Goal: Task Accomplishment & Management: Use online tool/utility

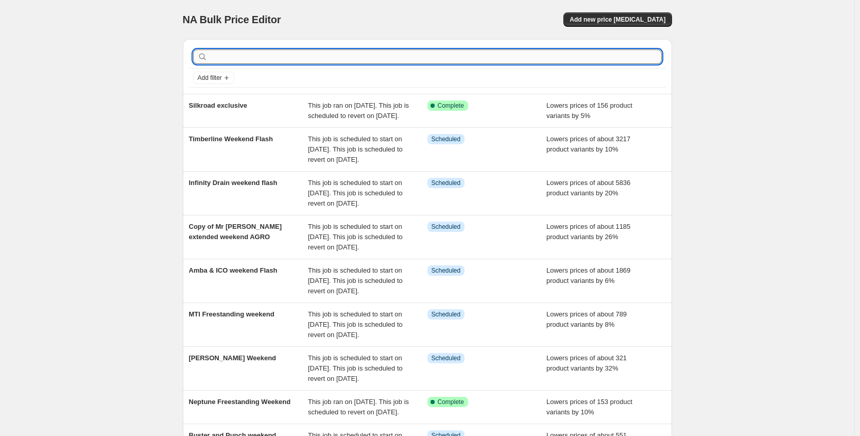
click at [299, 59] on input "text" at bounding box center [436, 56] width 452 height 14
type input "nameek"
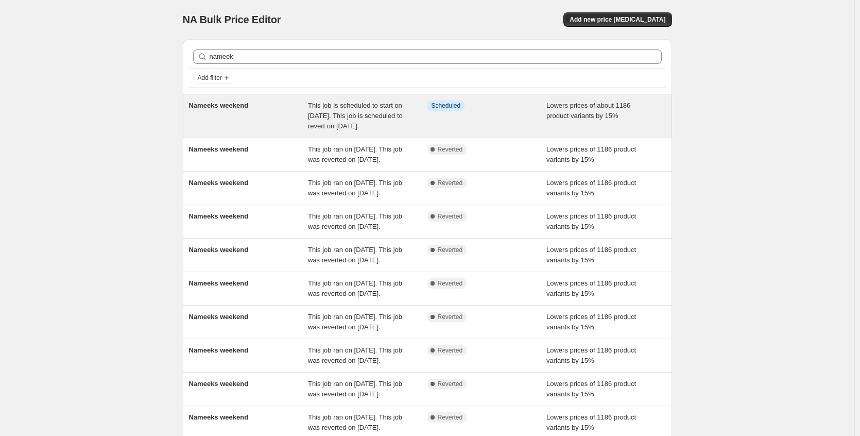
click at [393, 116] on span "This job is scheduled to start on [DATE]. This job is scheduled to revert on [D…" at bounding box center [355, 116] width 95 height 28
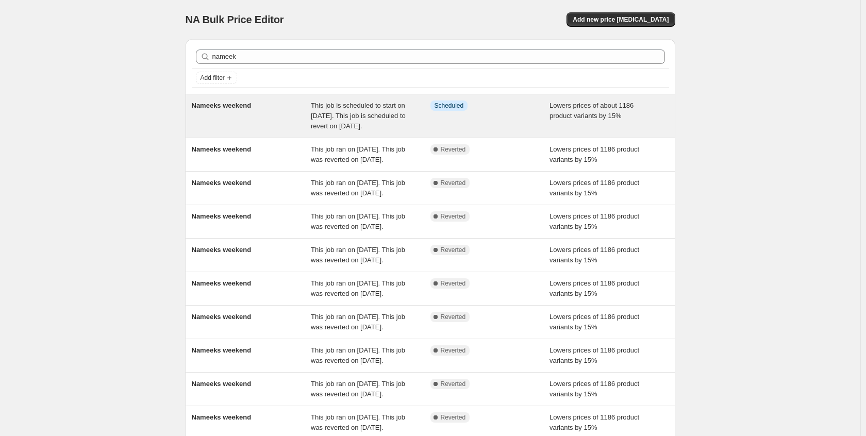
select select "percentage"
select select "no_change"
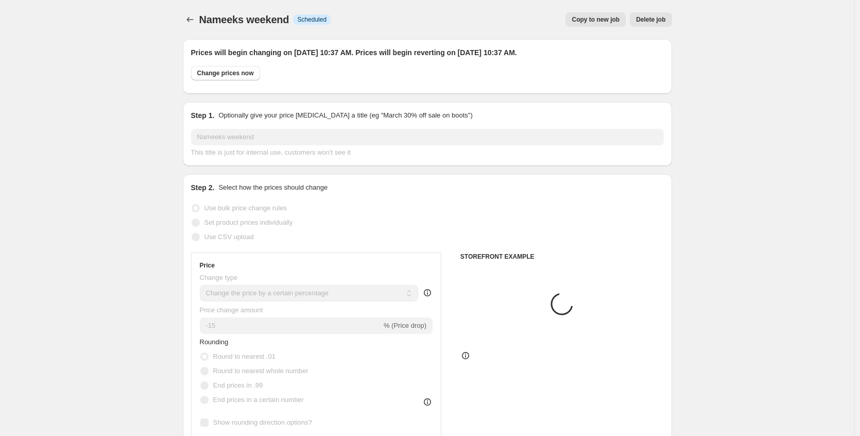
select select "collection"
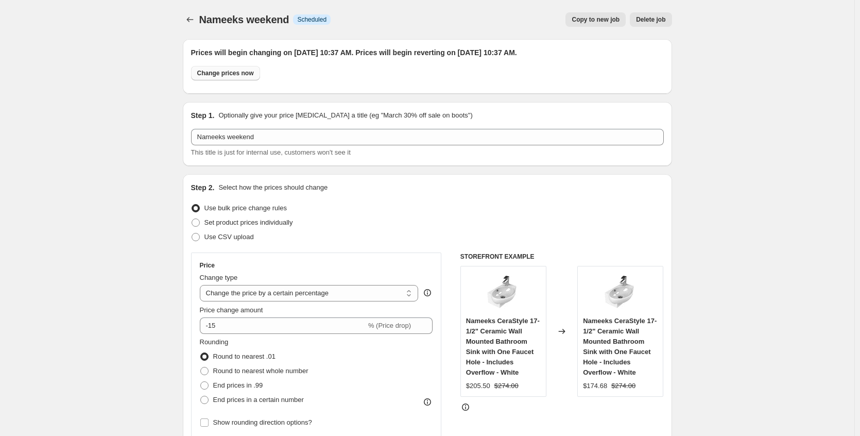
click at [247, 73] on span "Change prices now" at bounding box center [225, 73] width 57 height 8
radio input "true"
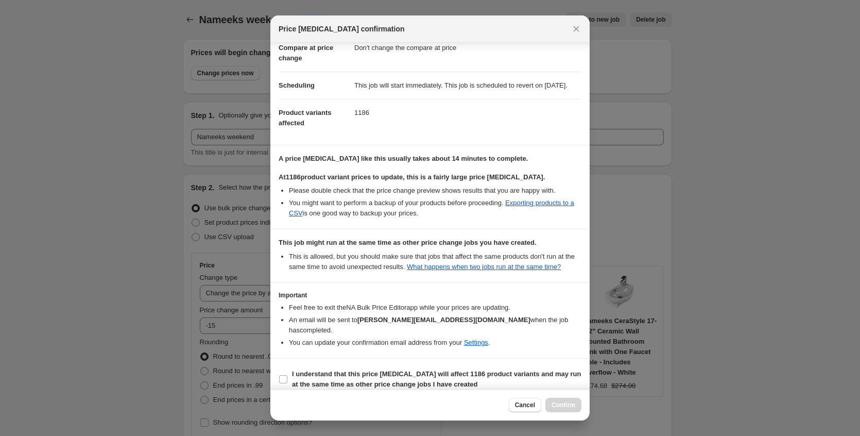
scroll to position [86, 0]
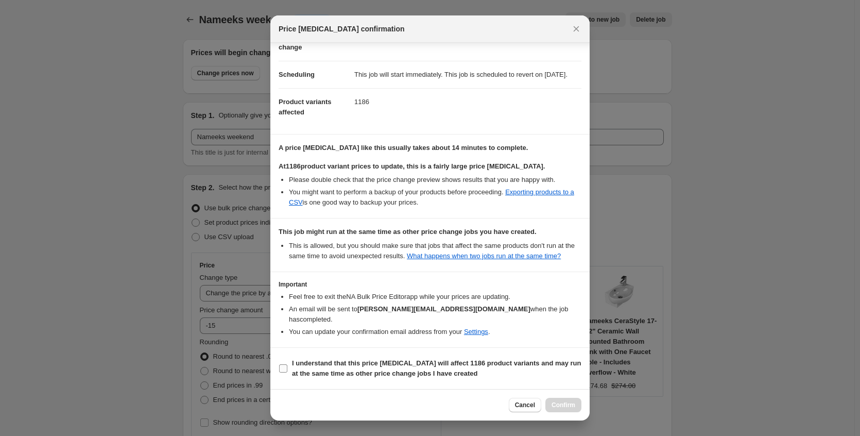
click at [370, 369] on span "I understand that this price [MEDICAL_DATA] will affect 1186 product variants a…" at bounding box center [437, 368] width 290 height 21
click at [288, 369] on input "I understand that this price [MEDICAL_DATA] will affect 1186 product variants a…" at bounding box center [283, 368] width 8 height 8
checkbox input "true"
click at [551, 401] on button "Confirm" at bounding box center [564, 405] width 36 height 14
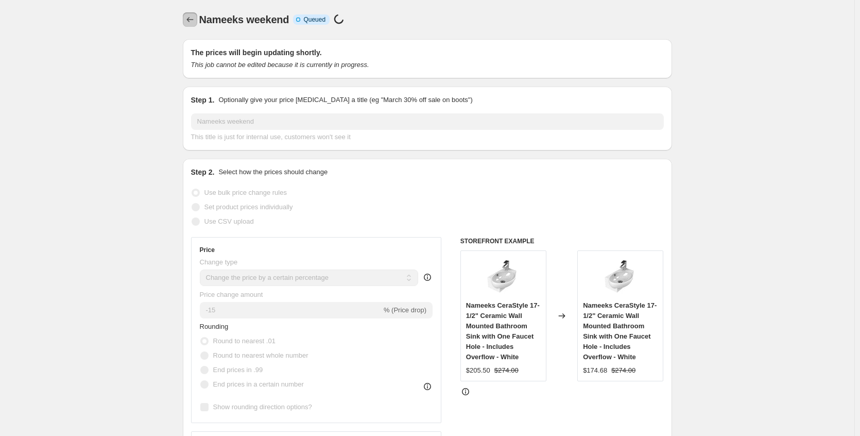
click at [197, 25] on button "Price change jobs" at bounding box center [190, 19] width 14 height 14
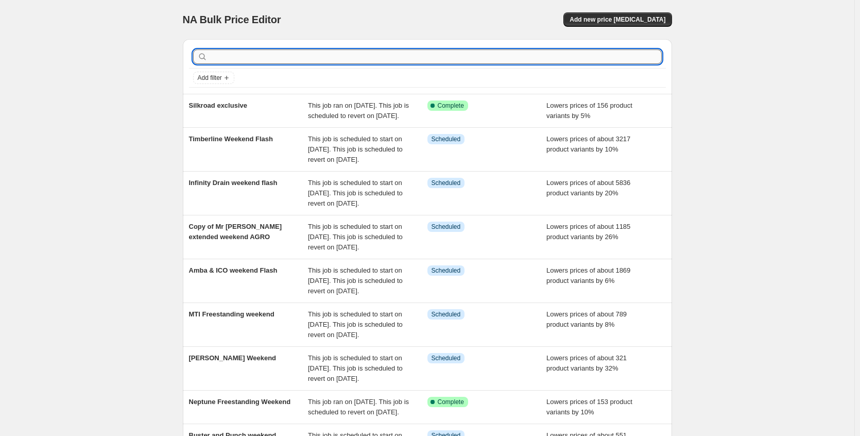
click at [217, 56] on input "text" at bounding box center [436, 56] width 452 height 14
type input "robern"
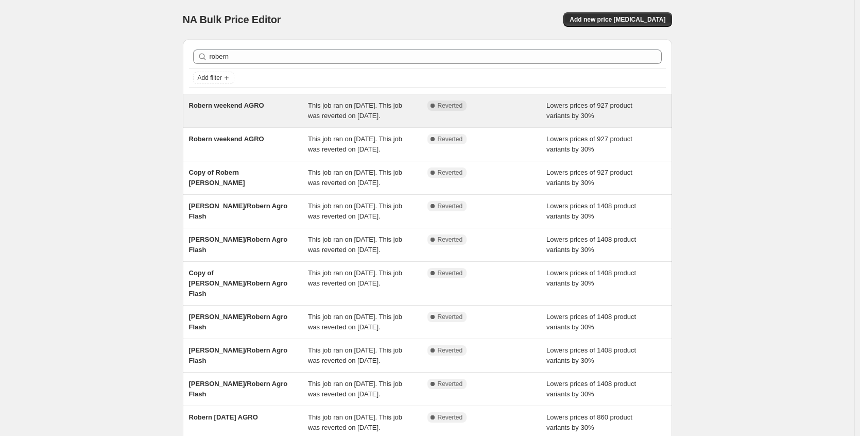
click at [370, 119] on span "This job ran on [DATE]. This job was reverted on [DATE]." at bounding box center [355, 111] width 94 height 18
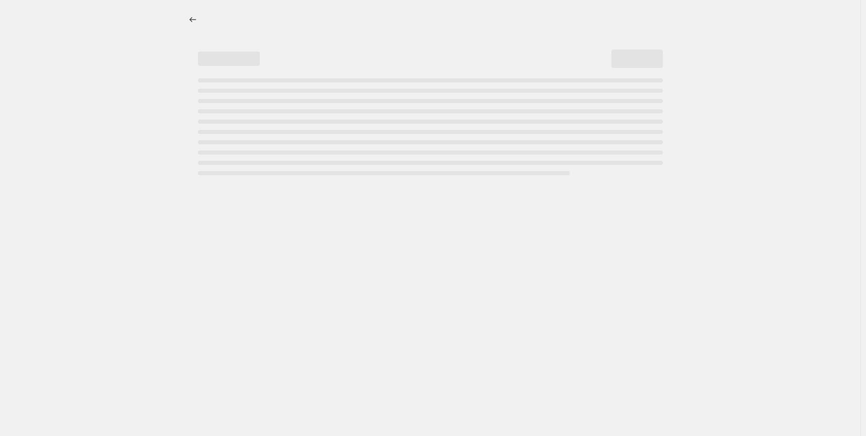
select select "percentage"
select select "collection"
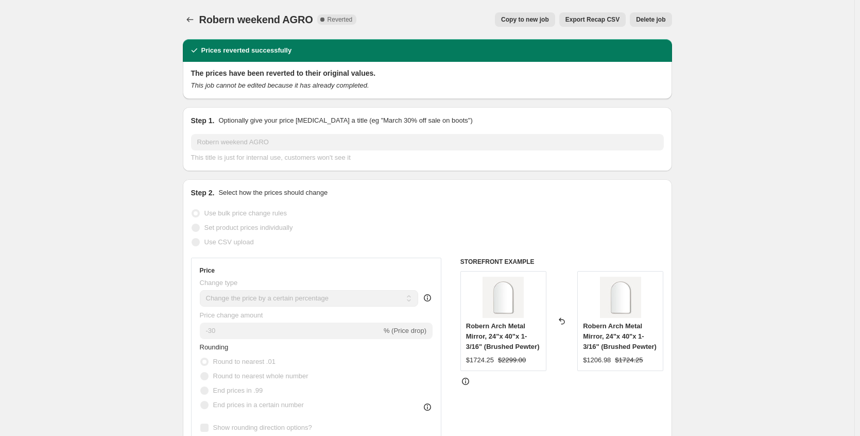
click at [545, 24] on button "Copy to new job" at bounding box center [525, 19] width 60 height 14
select select "percentage"
select select "collection"
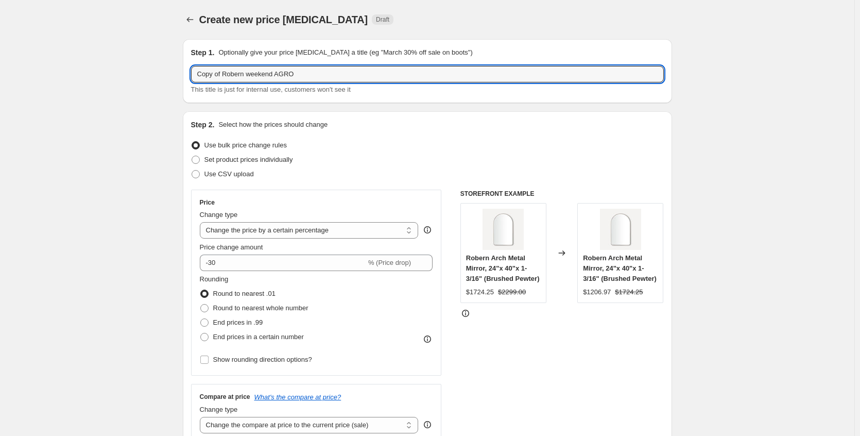
drag, startPoint x: 228, startPoint y: 74, endPoint x: 77, endPoint y: 78, distance: 151.0
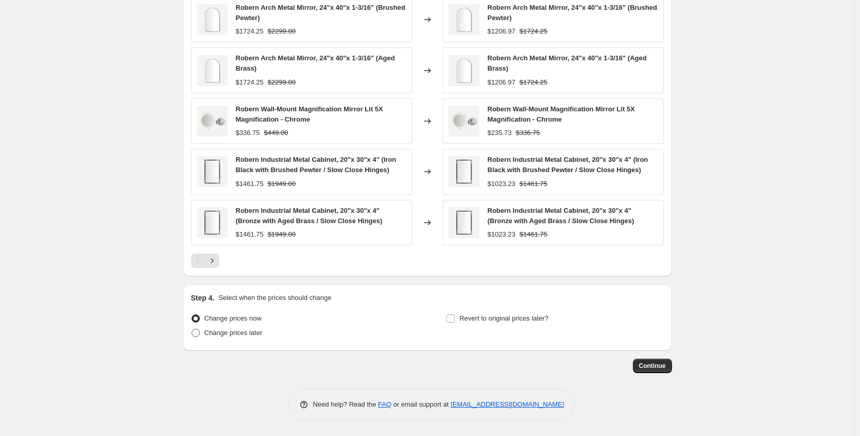
type input "Robern weekend AGRO"
click at [250, 337] on span "Change prices later" at bounding box center [234, 333] width 58 height 10
click at [192, 329] on input "Change prices later" at bounding box center [192, 329] width 1 height 1
radio input "true"
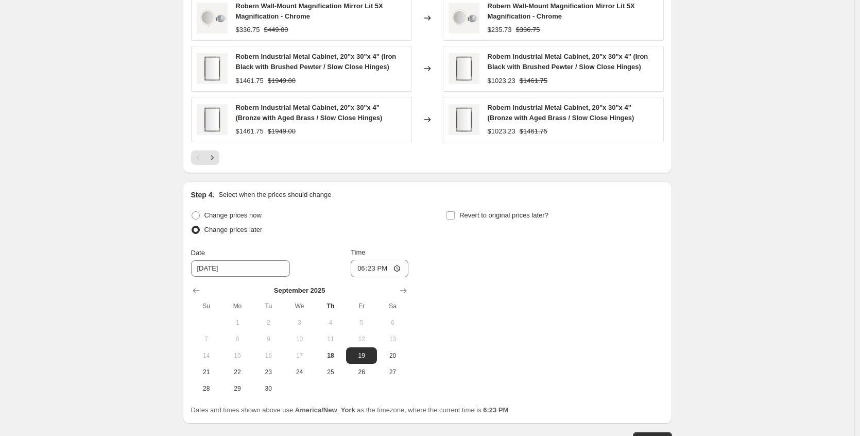
scroll to position [903, 0]
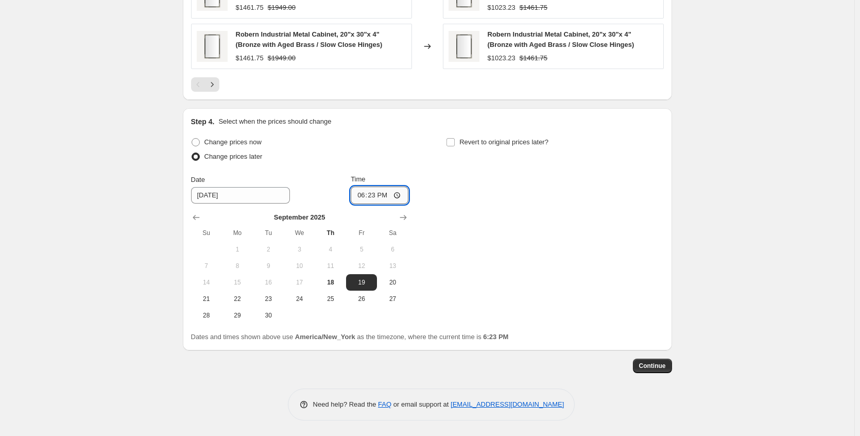
click at [401, 194] on input "18:23" at bounding box center [380, 196] width 58 height 18
click at [504, 226] on div "Change prices now Change prices later Date [DATE] Time 18:[DATE] Mo Tu We Th Fr…" at bounding box center [427, 229] width 473 height 189
click at [452, 141] on input "Revert to original prices later?" at bounding box center [451, 142] width 8 height 8
checkbox input "true"
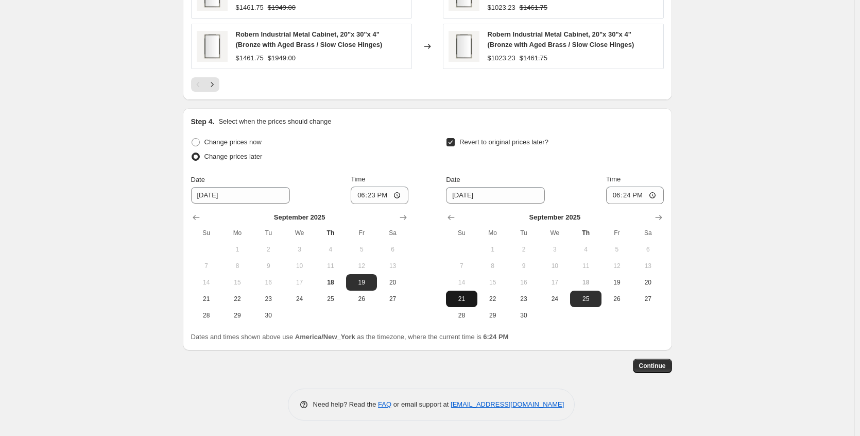
click at [467, 298] on span "21" at bounding box center [461, 299] width 23 height 8
type input "[DATE]"
click at [657, 195] on input "18:24" at bounding box center [635, 196] width 58 height 18
type input "22:28"
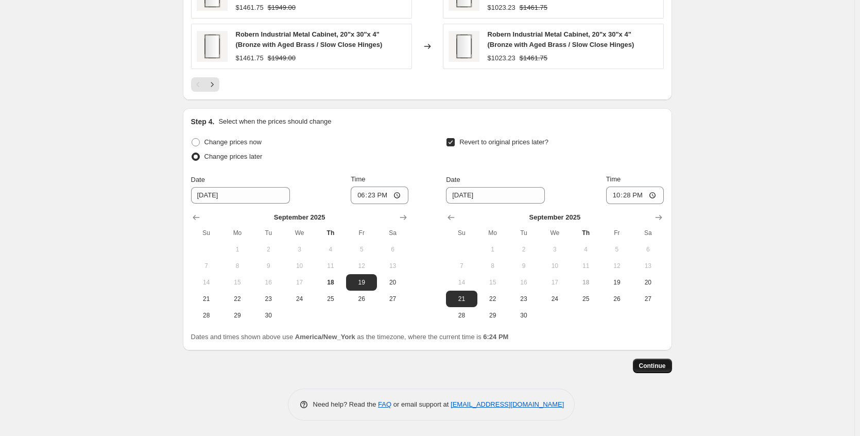
click at [658, 362] on span "Continue" at bounding box center [652, 366] width 27 height 8
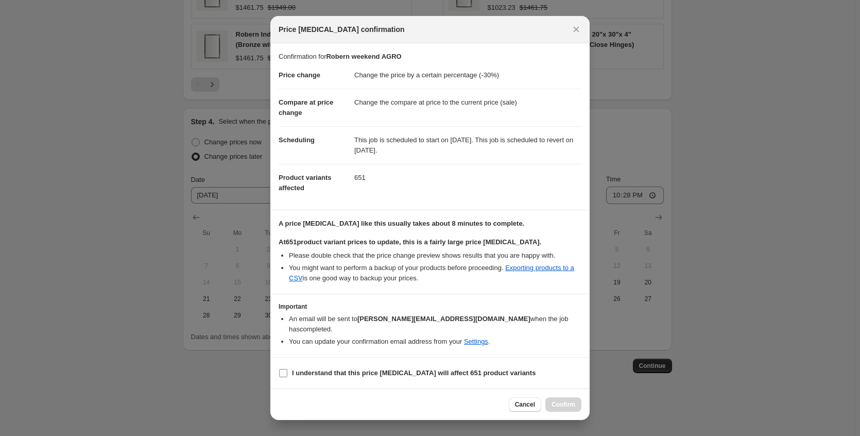
click at [405, 373] on span "I understand that this price [MEDICAL_DATA] will affect 651 product variants" at bounding box center [414, 373] width 244 height 10
click at [288, 373] on input "I understand that this price [MEDICAL_DATA] will affect 651 product variants" at bounding box center [283, 373] width 8 height 8
checkbox input "true"
click at [559, 400] on span "Confirm" at bounding box center [564, 404] width 24 height 8
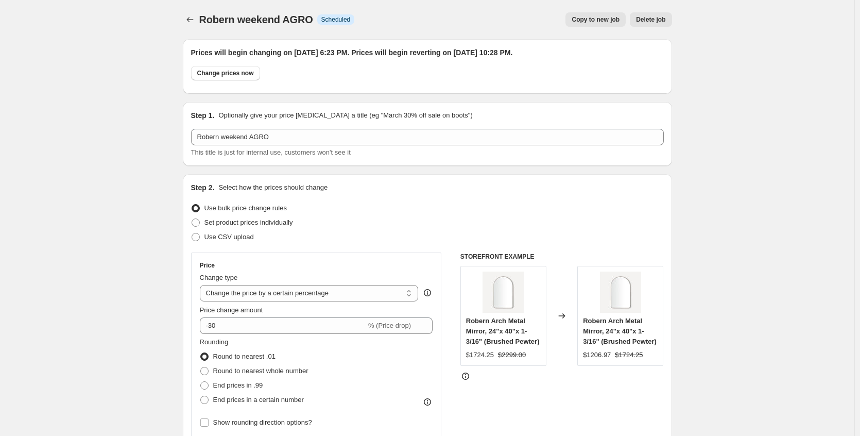
scroll to position [903, 0]
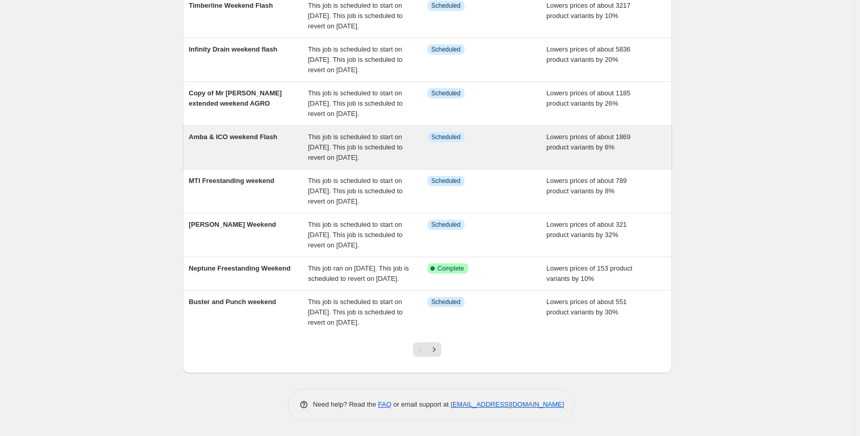
scroll to position [258, 0]
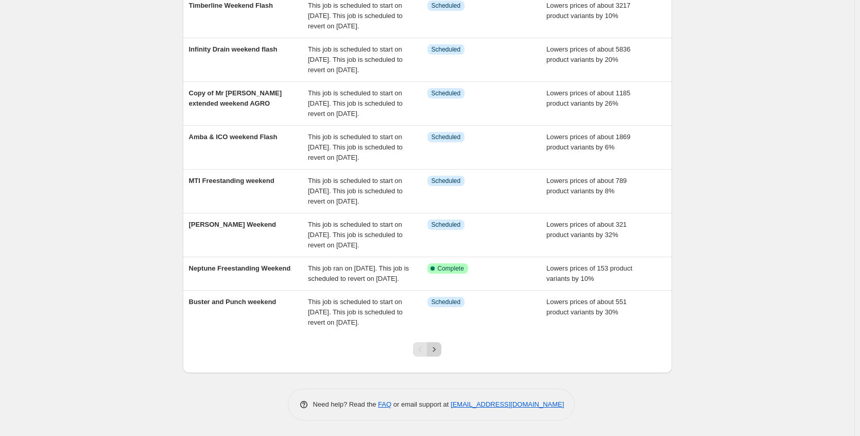
click at [439, 354] on icon "Next" at bounding box center [434, 349] width 10 height 10
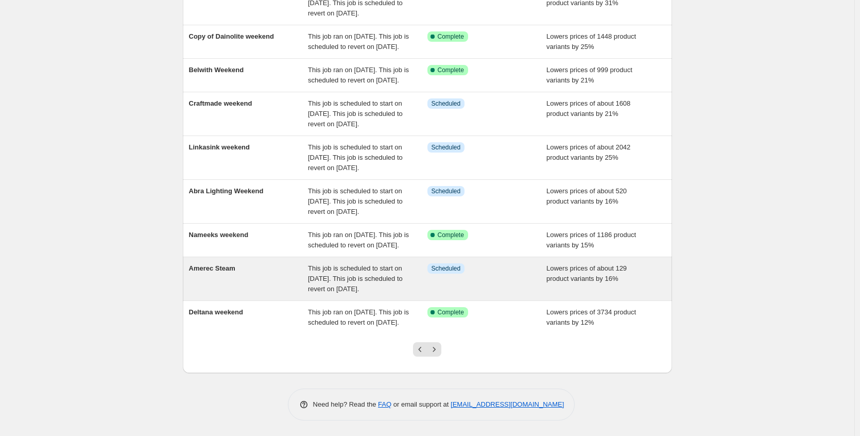
click at [547, 275] on div "Info Scheduled" at bounding box center [488, 278] width 120 height 31
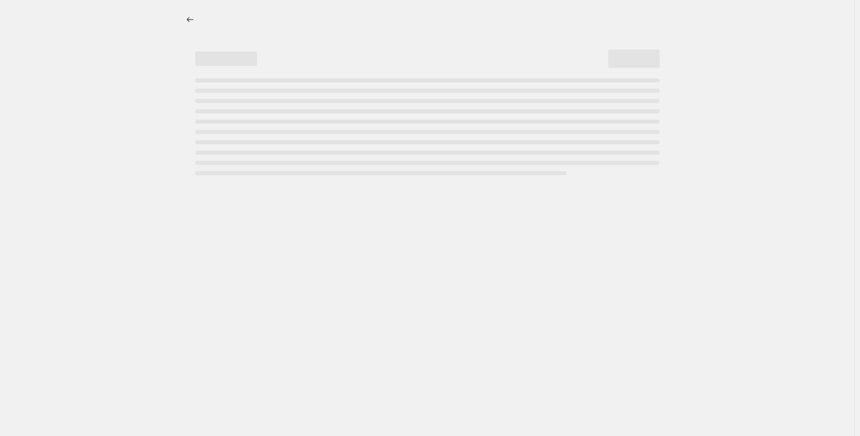
select select "percentage"
select select "no_change"
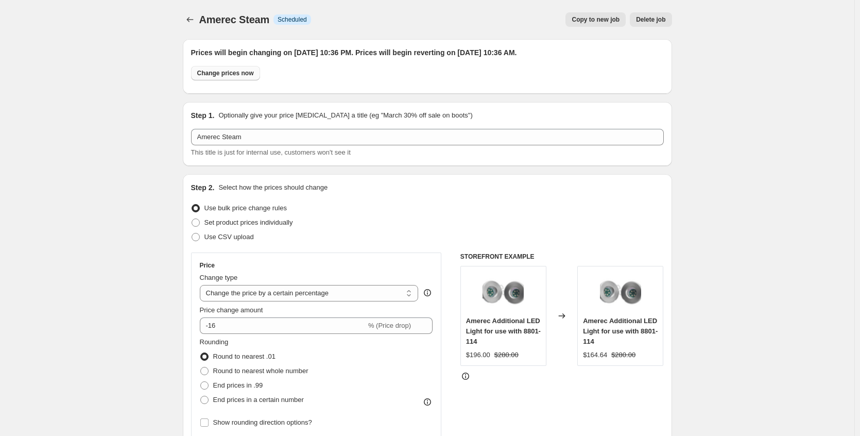
click at [234, 68] on button "Change prices now" at bounding box center [225, 73] width 69 height 14
radio input "true"
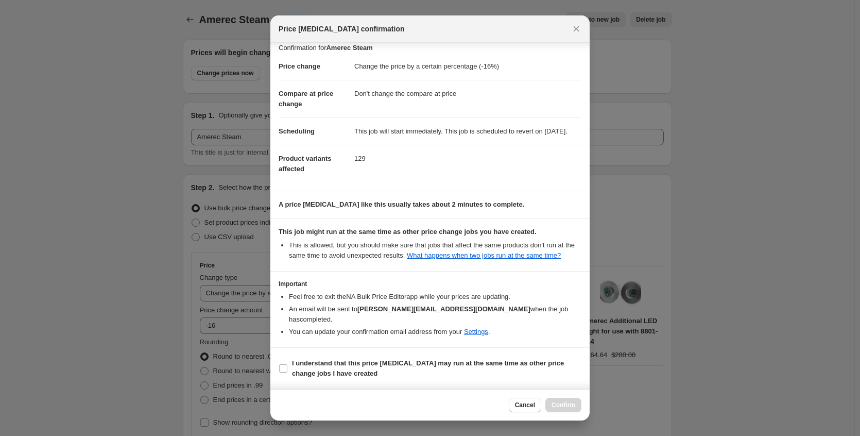
scroll to position [19, 0]
click at [395, 370] on span "I understand that this price [MEDICAL_DATA] may run at the same time as other p…" at bounding box center [437, 368] width 290 height 21
click at [288, 370] on input "I understand that this price [MEDICAL_DATA] may run at the same time as other p…" at bounding box center [283, 368] width 8 height 8
checkbox input "true"
click at [564, 386] on section "I understand that this price change job may run at the same time as other price…" at bounding box center [430, 368] width 319 height 41
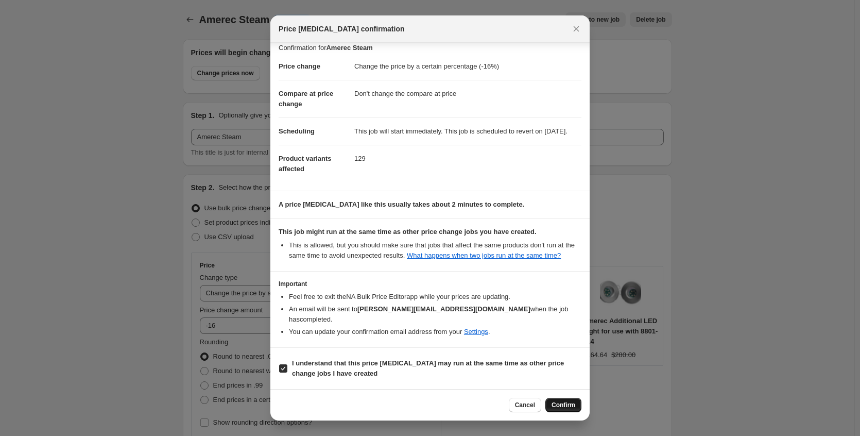
click at [565, 404] on span "Confirm" at bounding box center [564, 405] width 24 height 8
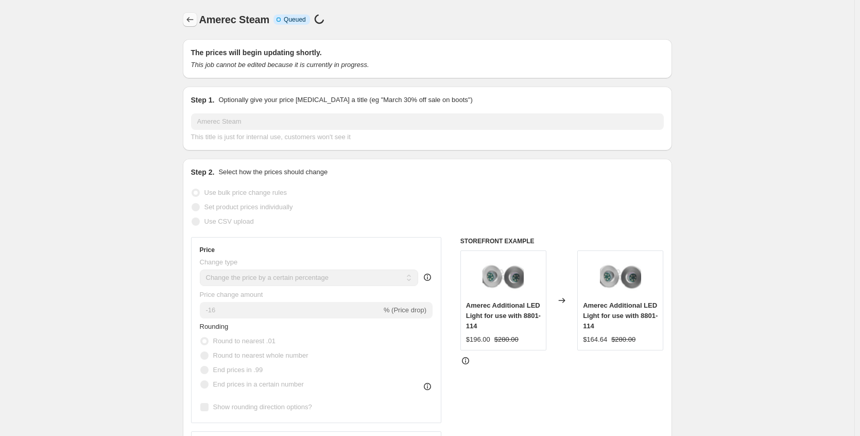
click at [195, 18] on icon "Price change jobs" at bounding box center [190, 19] width 10 height 10
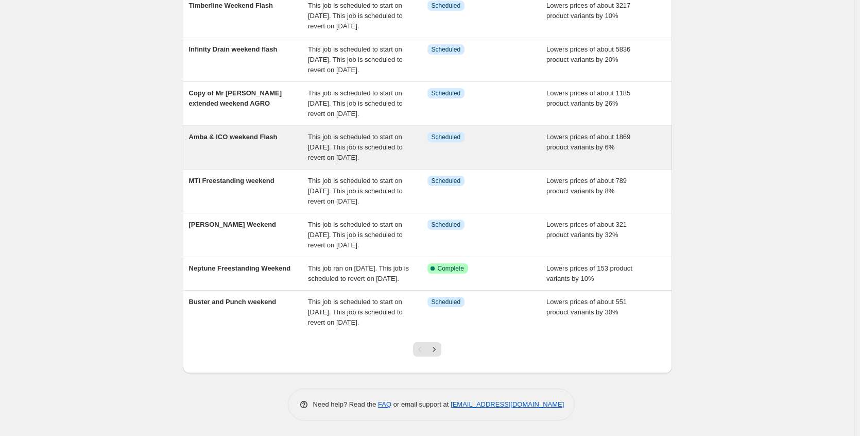
scroll to position [280, 0]
